Goal: Information Seeking & Learning: Check status

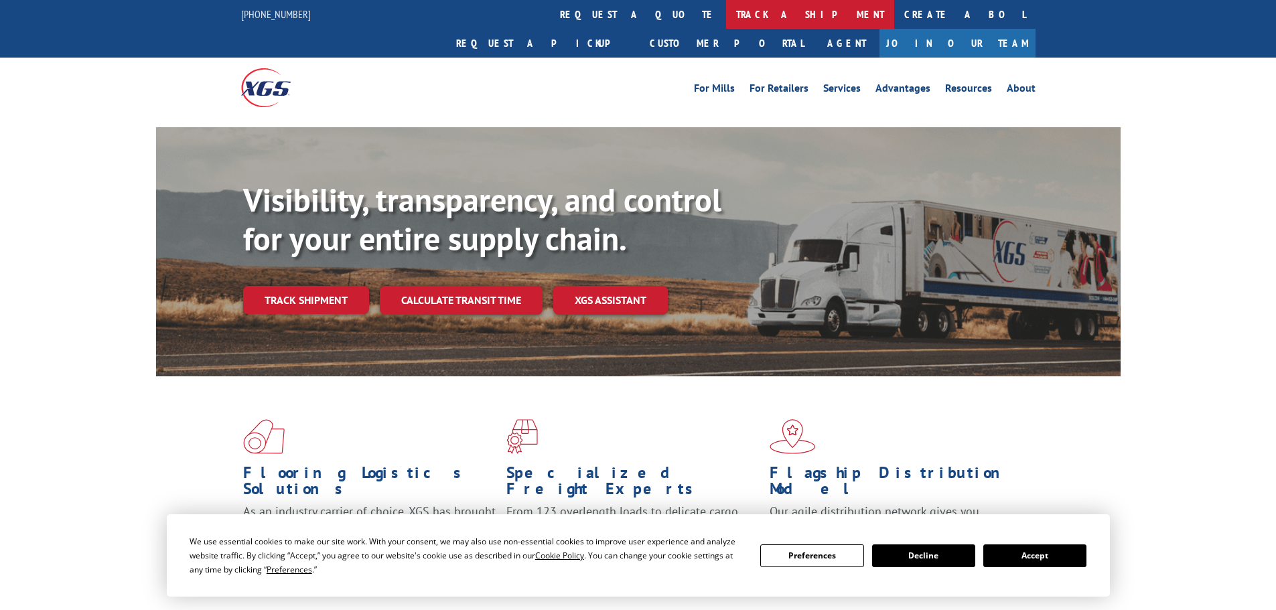
click at [726, 19] on link "track a shipment" at bounding box center [810, 14] width 168 height 29
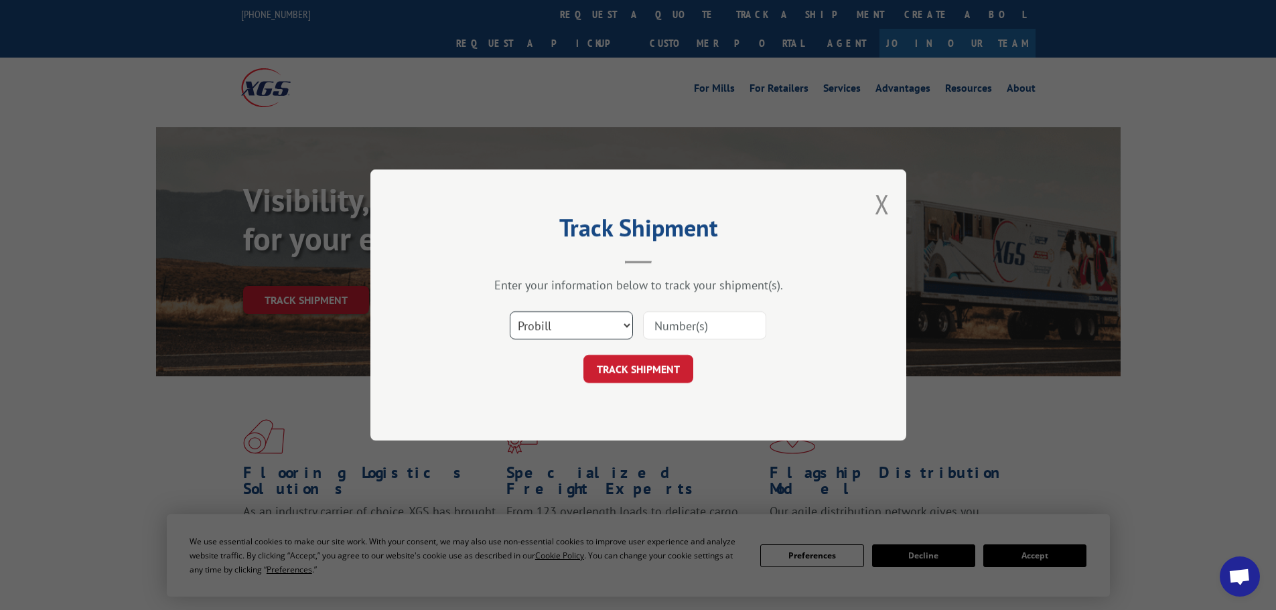
click at [602, 333] on select "Select category... Probill BOL PO" at bounding box center [571, 325] width 123 height 28
select select "bol"
click at [510, 311] on select "Select category... Probill BOL PO" at bounding box center [571, 325] width 123 height 28
click at [662, 329] on input at bounding box center [704, 325] width 123 height 28
paste input "5266634"
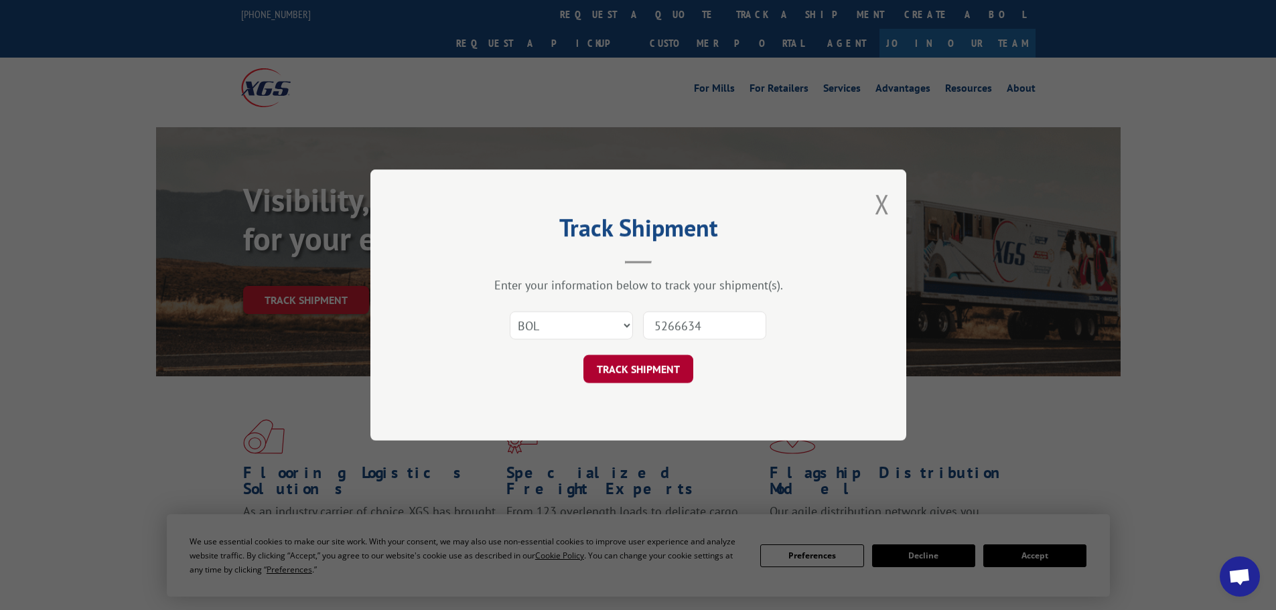
type input "5266634"
click at [662, 374] on button "TRACK SHIPMENT" at bounding box center [638, 369] width 110 height 28
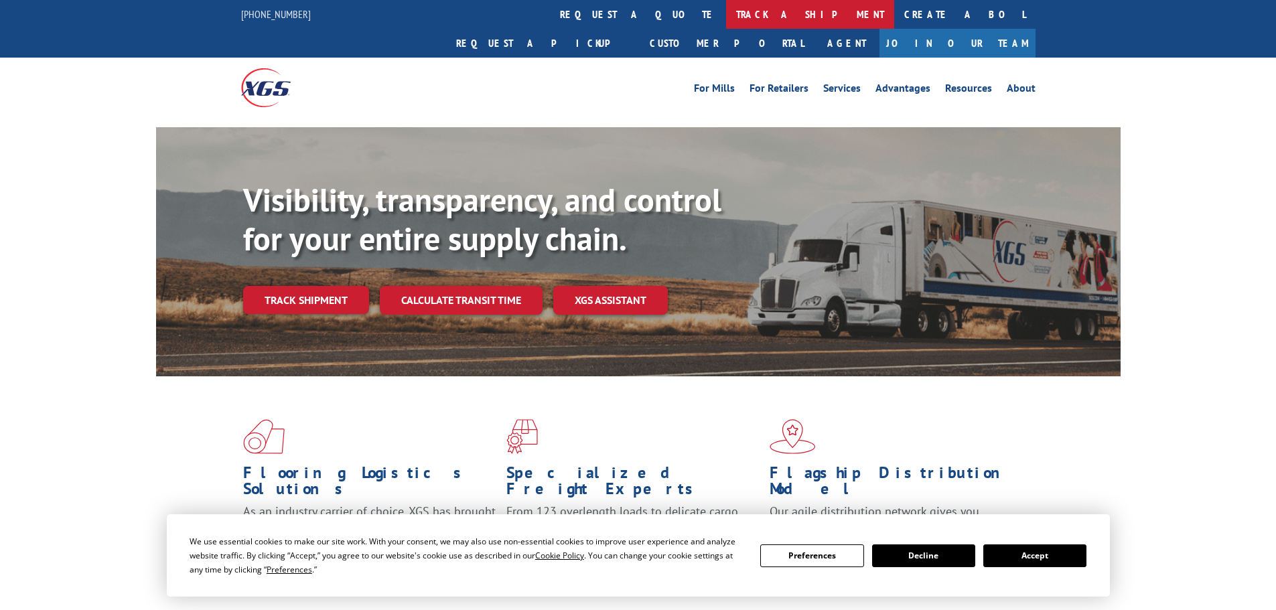
click at [726, 17] on link "track a shipment" at bounding box center [810, 14] width 168 height 29
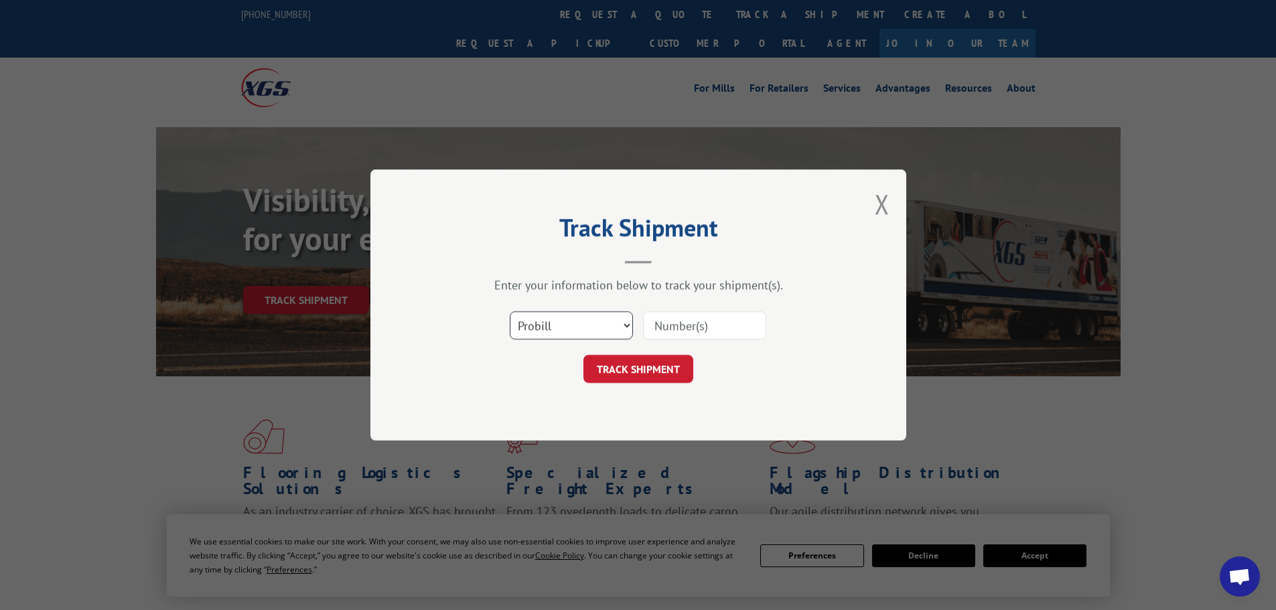
drag, startPoint x: 566, startPoint y: 319, endPoint x: 560, endPoint y: 336, distance: 17.8
click at [566, 319] on select "Select category... Probill BOL PO" at bounding box center [571, 325] width 123 height 28
select select "bol"
click at [510, 311] on select "Select category... Probill BOL PO" at bounding box center [571, 325] width 123 height 28
drag, startPoint x: 656, startPoint y: 329, endPoint x: 653, endPoint y: 341, distance: 12.5
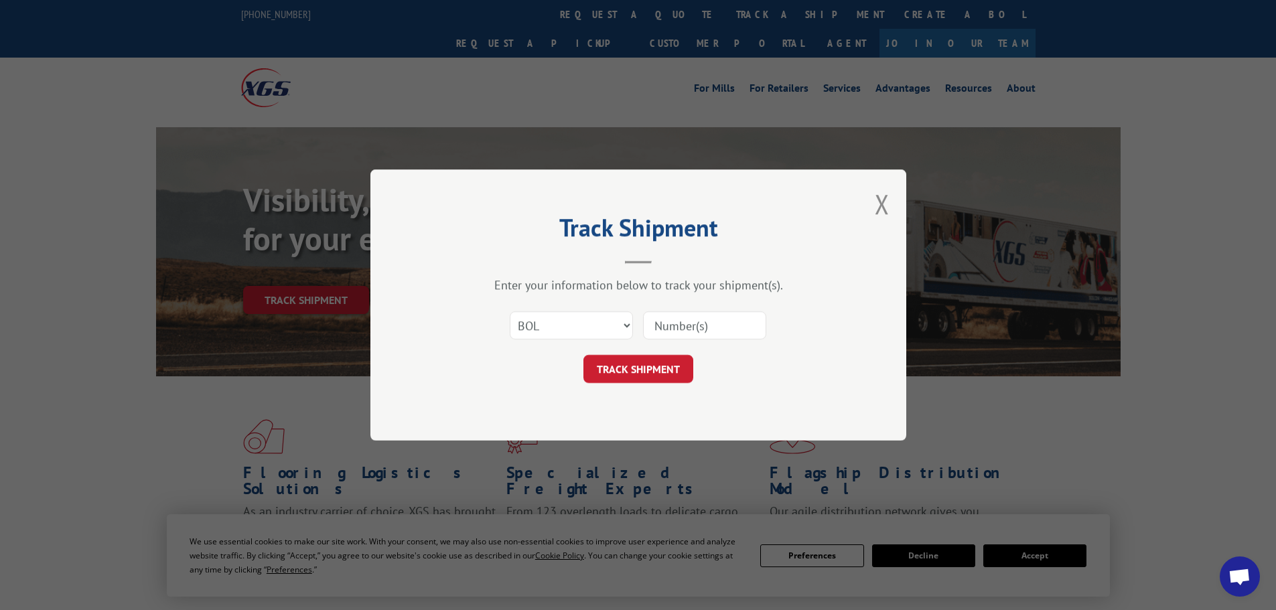
click at [656, 328] on input at bounding box center [704, 325] width 123 height 28
paste input "5286113"
type input "5286113"
click at [681, 360] on button "TRACK SHIPMENT" at bounding box center [638, 369] width 110 height 28
